Goal: Obtain resource: Obtain resource

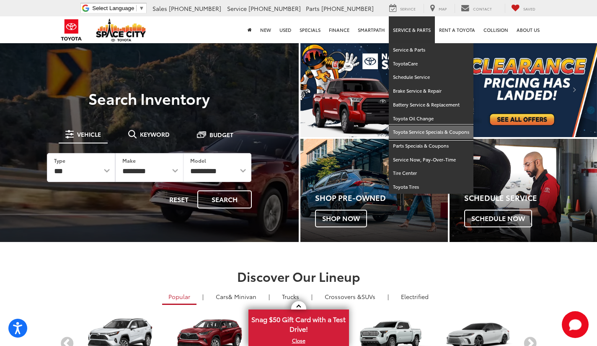
click at [404, 131] on link "Toyota Service Specials & Coupons" at bounding box center [431, 132] width 85 height 14
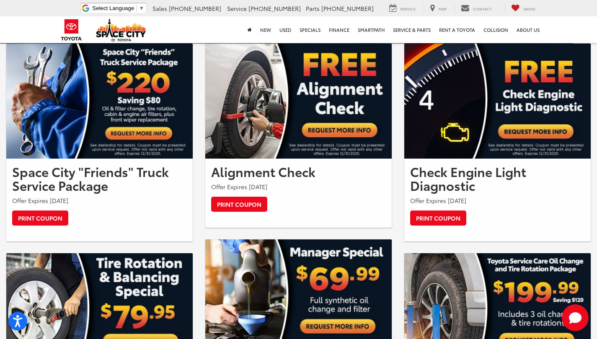
scroll to position [419, 0]
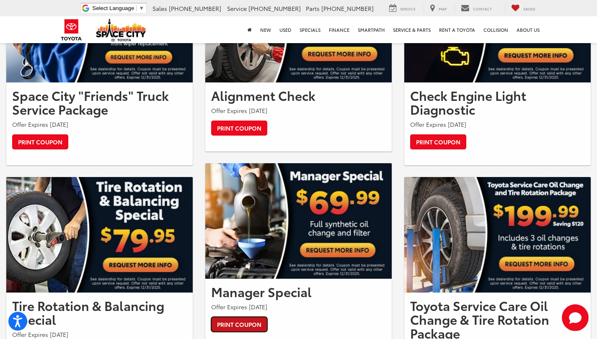
drag, startPoint x: 241, startPoint y: 326, endPoint x: 449, endPoint y: 253, distance: 220.2
click at [241, 326] on link "Print Coupon" at bounding box center [239, 324] width 56 height 15
